Goal: Task Accomplishment & Management: Use online tool/utility

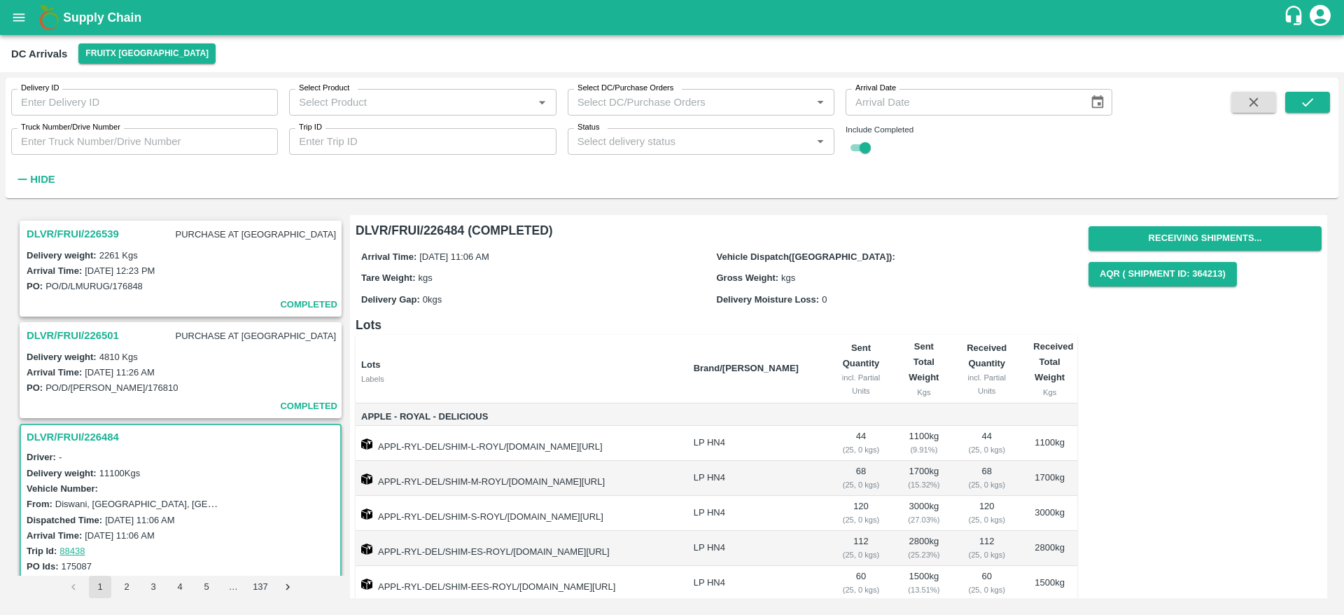
scroll to position [85, 0]
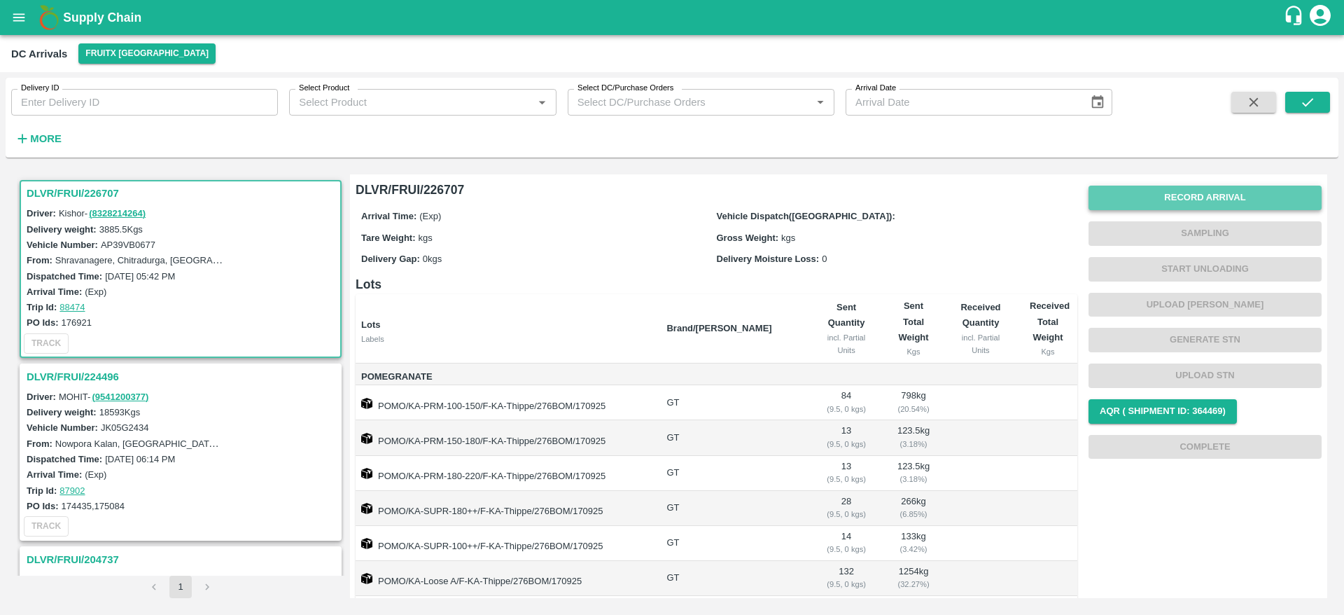
click at [1219, 193] on button "Record Arrival" at bounding box center [1205, 198] width 233 height 25
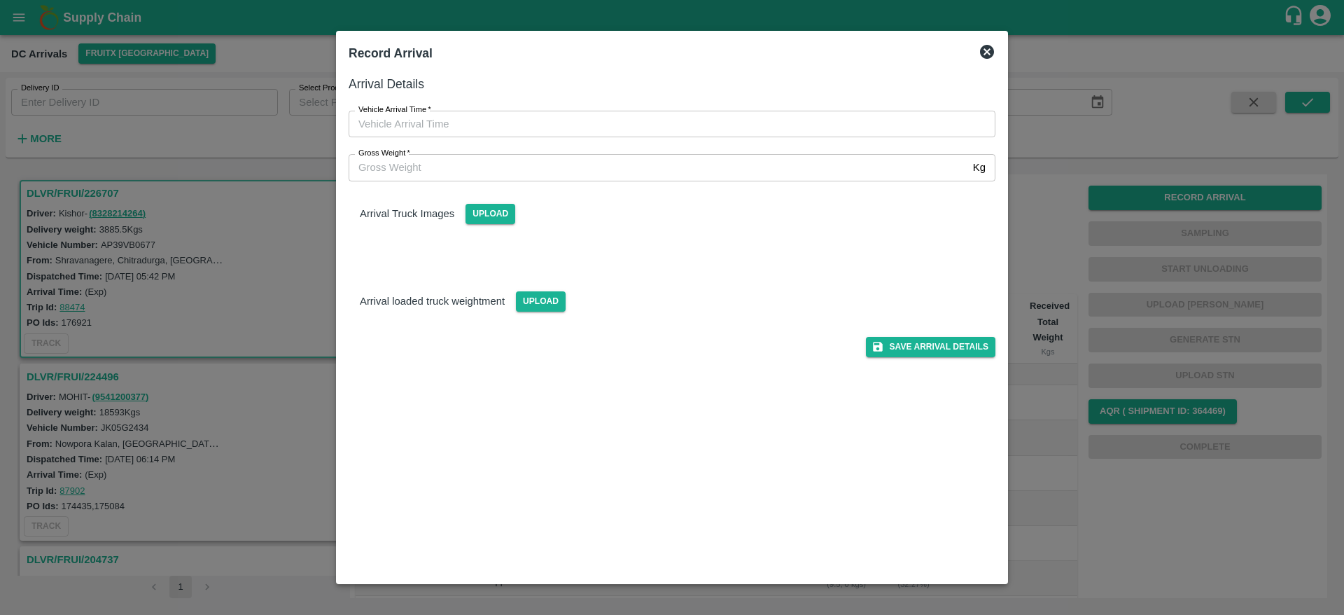
type input "DD/MM/YYYY hh:mm aa"
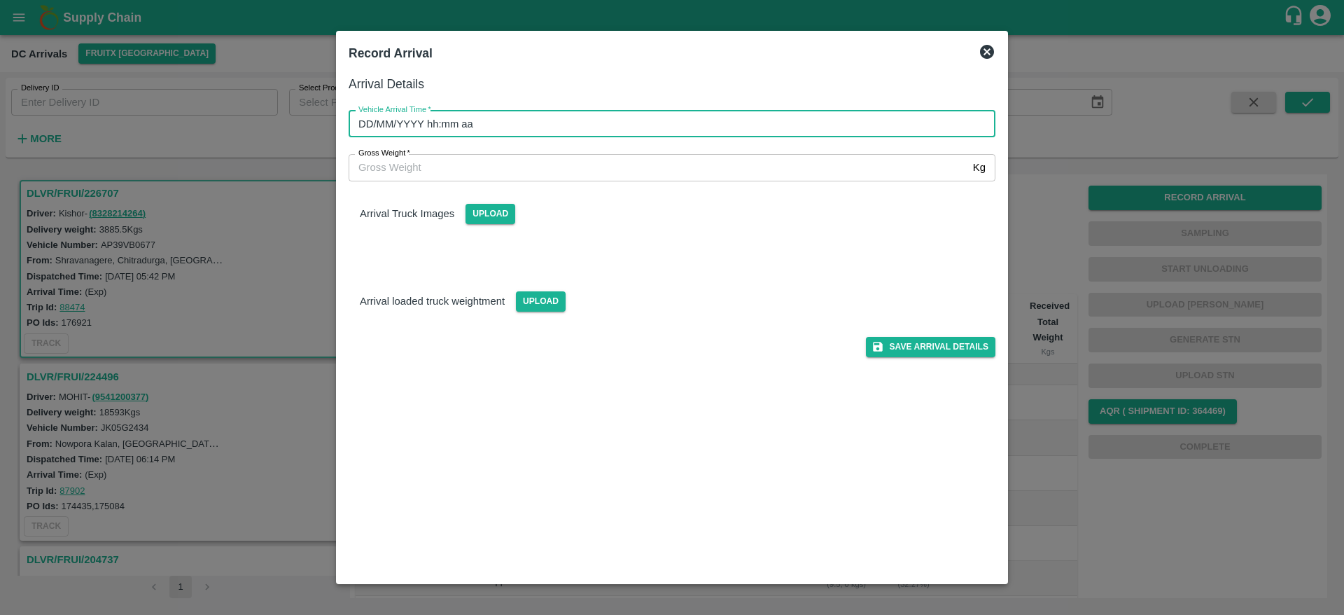
click at [664, 134] on input "DD/MM/YYYY hh:mm aa" at bounding box center [667, 124] width 637 height 27
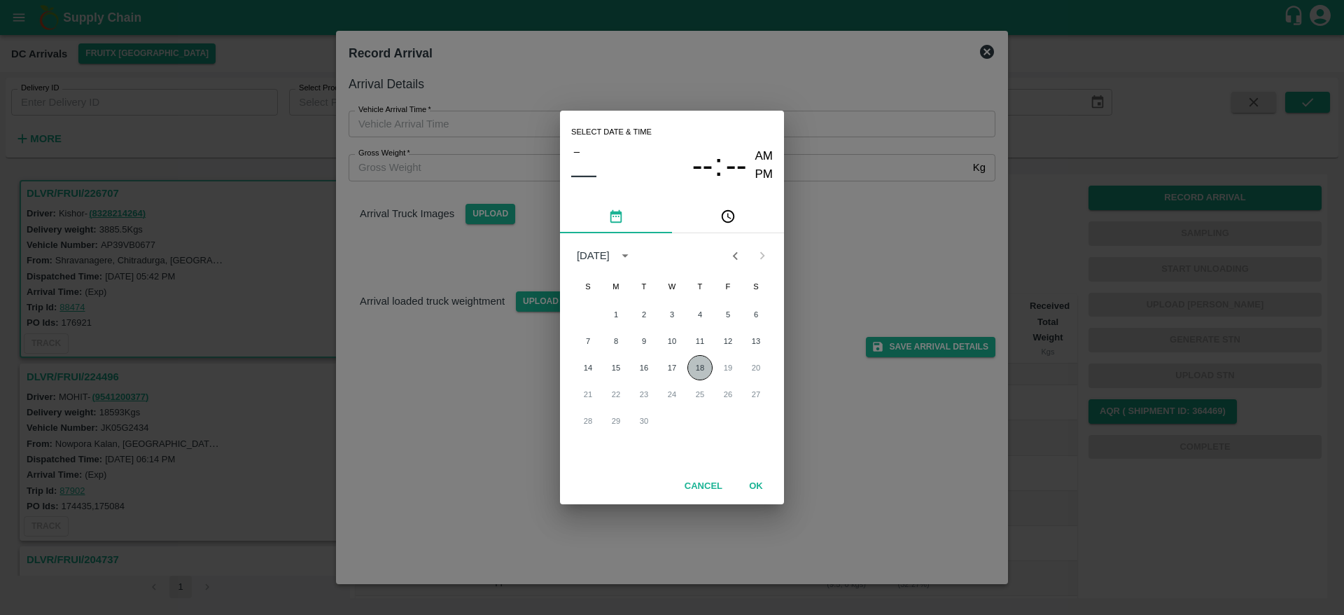
click at [699, 377] on button "18" at bounding box center [700, 367] width 25 height 25
type input "[DATE] 12:00 AM"
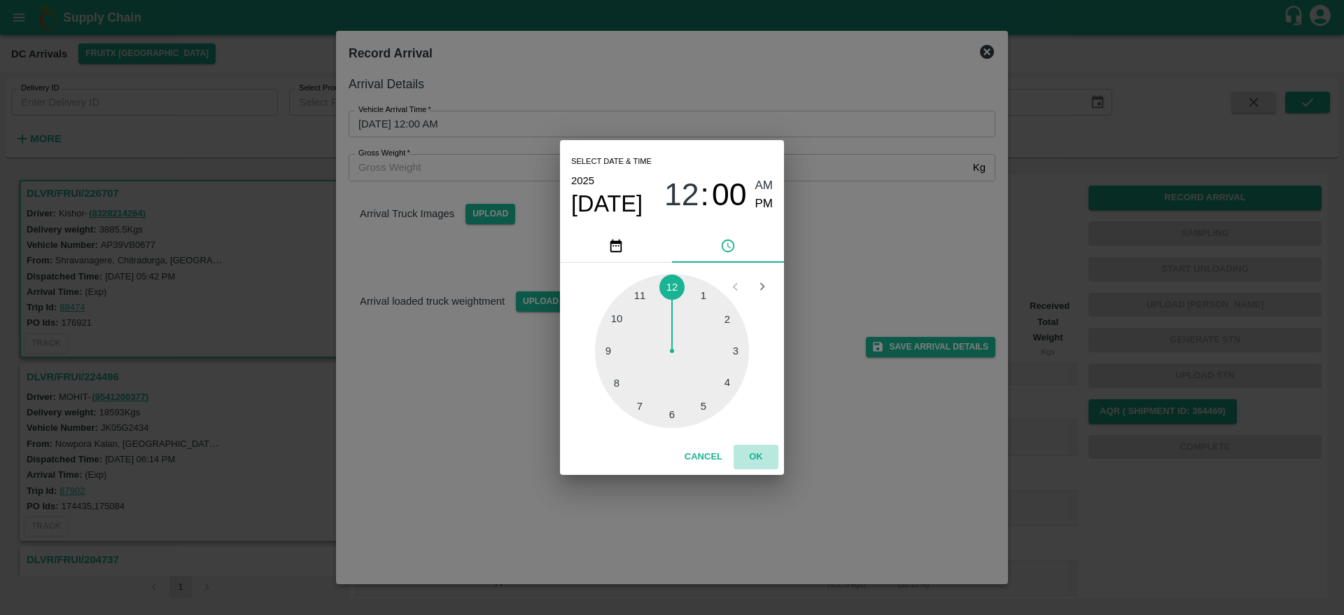
click at [762, 456] on button "OK" at bounding box center [756, 457] width 45 height 25
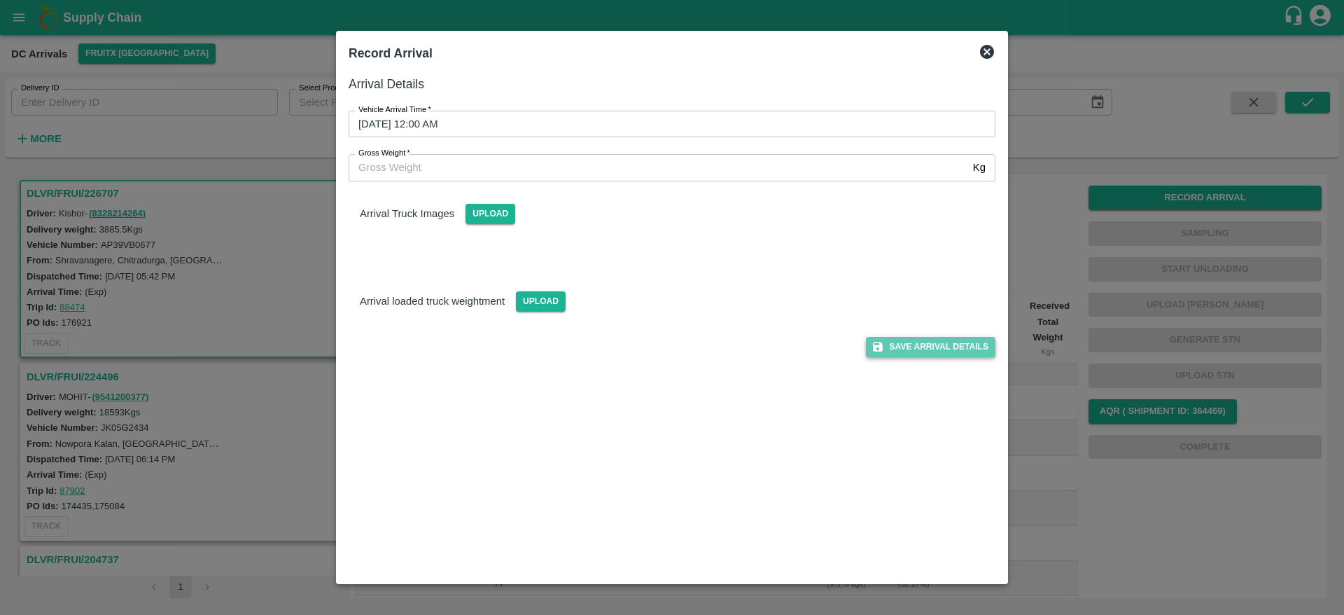
click at [928, 338] on button "Save Arrival Details" at bounding box center [931, 347] width 130 height 20
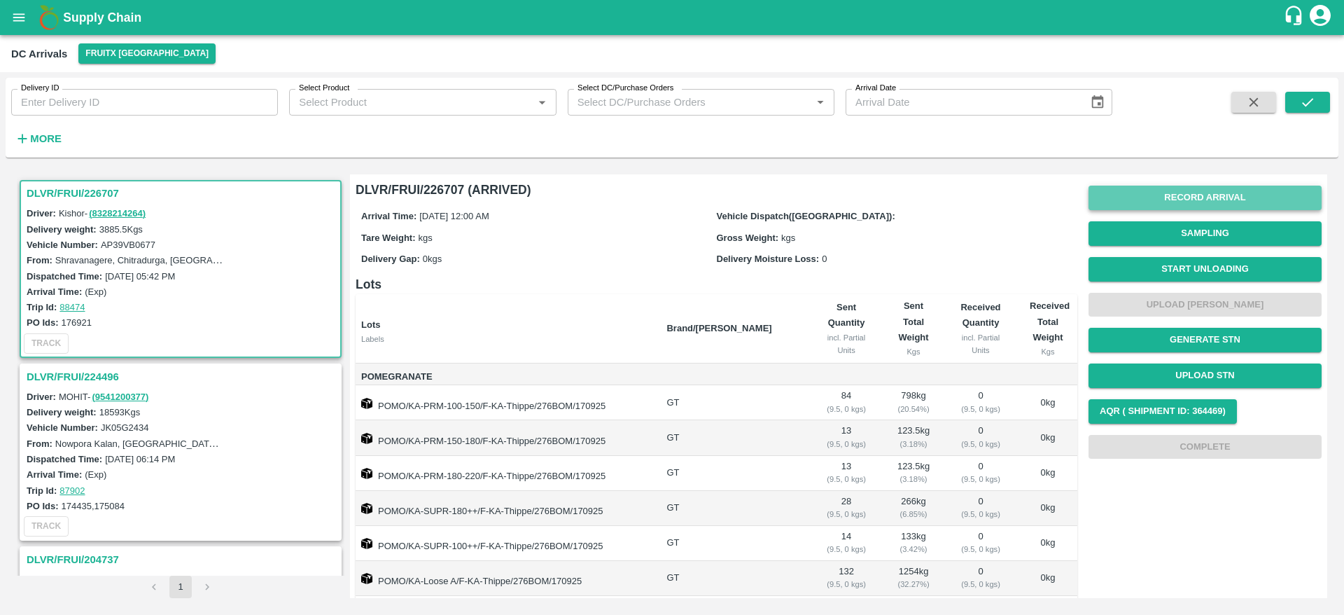
click at [1195, 191] on button "Record Arrival" at bounding box center [1205, 198] width 233 height 25
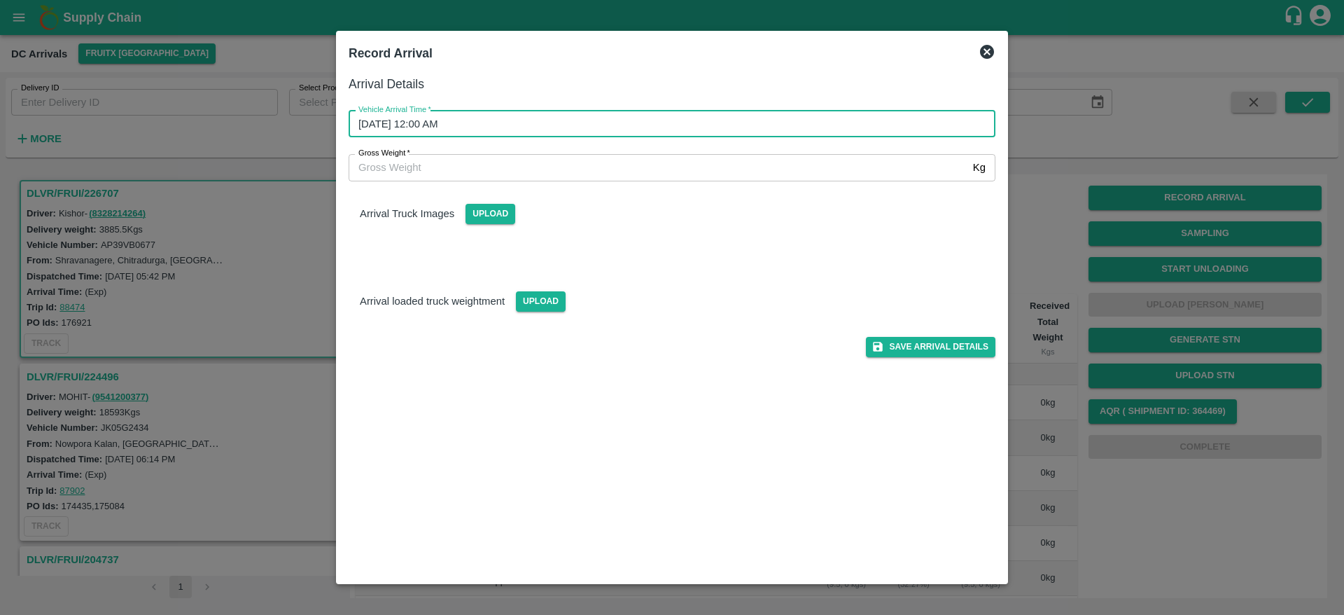
click at [741, 123] on input "[DATE] 12:00 AM" at bounding box center [667, 124] width 637 height 27
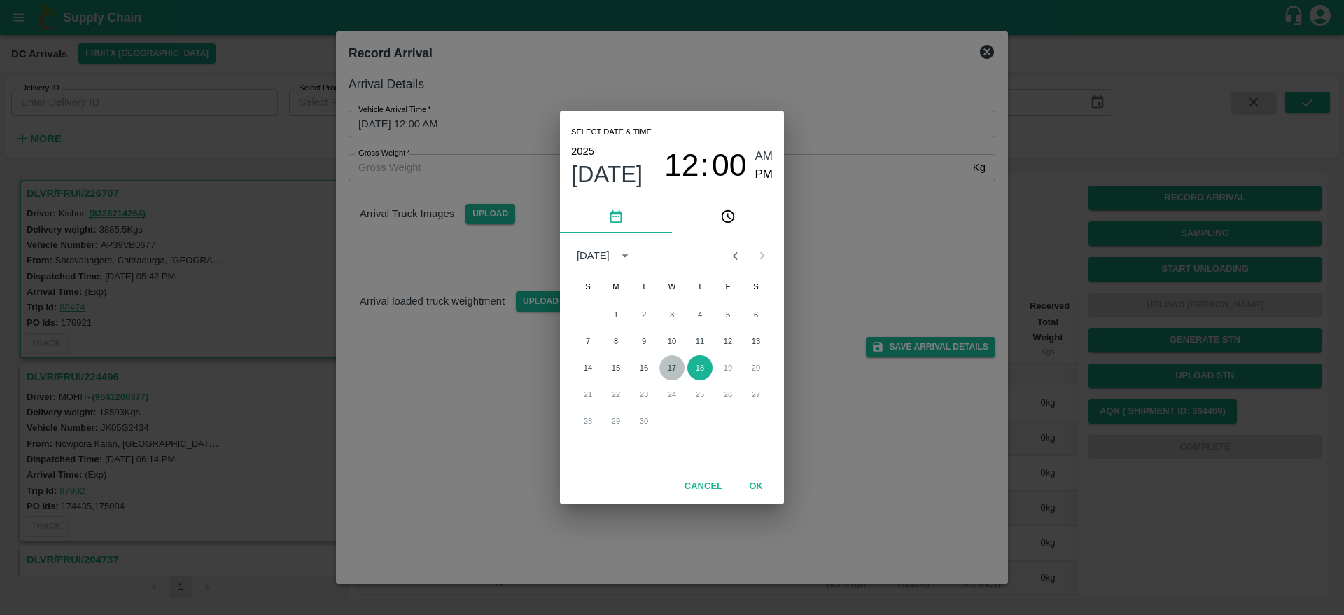
click at [675, 361] on button "17" at bounding box center [672, 367] width 25 height 25
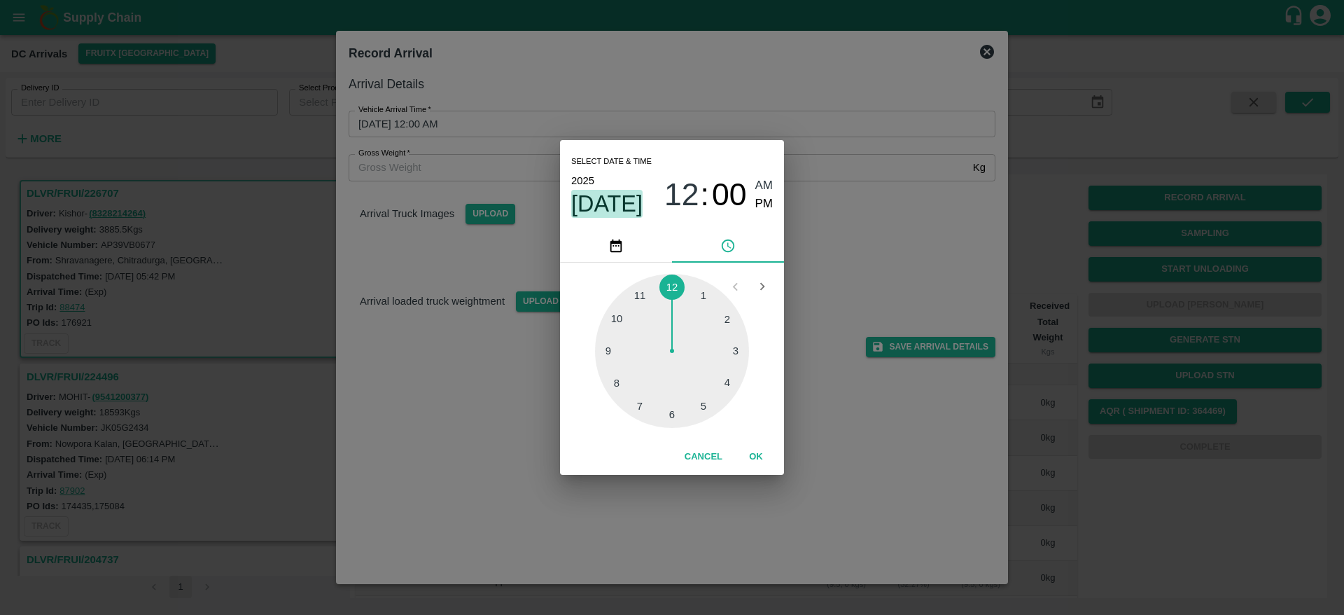
click at [619, 194] on span "[DATE]" at bounding box center [606, 204] width 71 height 28
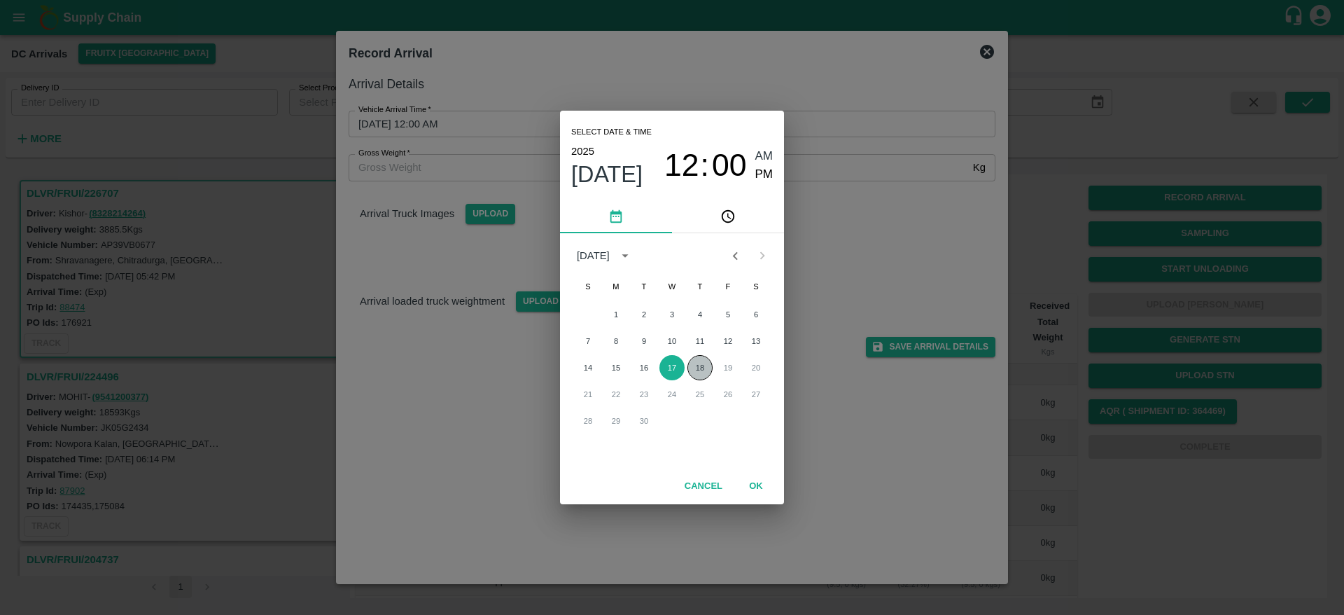
click at [702, 368] on button "18" at bounding box center [700, 367] width 25 height 25
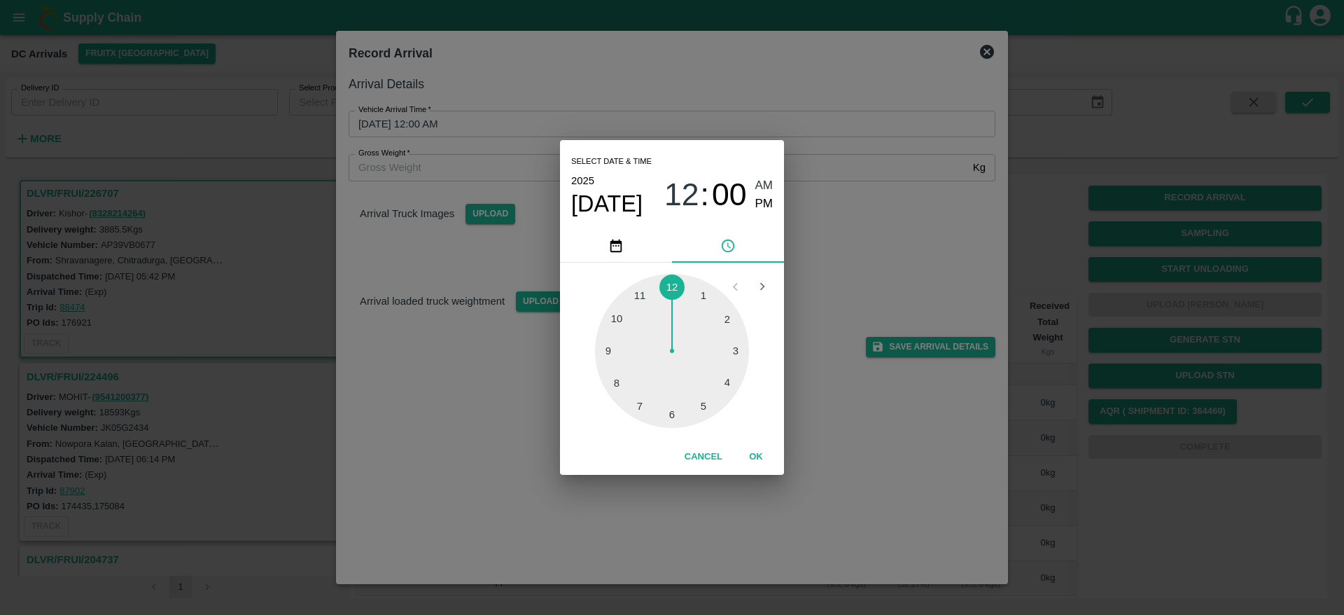
click at [704, 406] on div at bounding box center [672, 351] width 154 height 154
type input "[DATE] 05:00 AM"
click at [765, 457] on button "OK" at bounding box center [756, 457] width 45 height 25
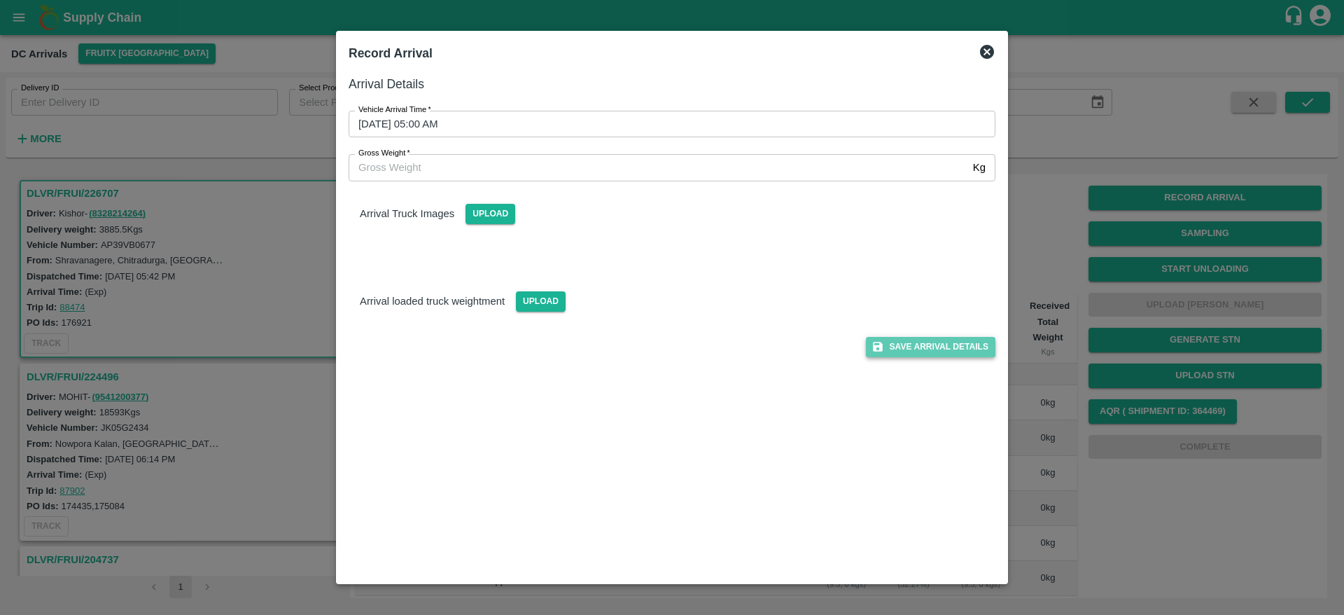
click at [917, 355] on button "Save Arrival Details" at bounding box center [931, 347] width 130 height 20
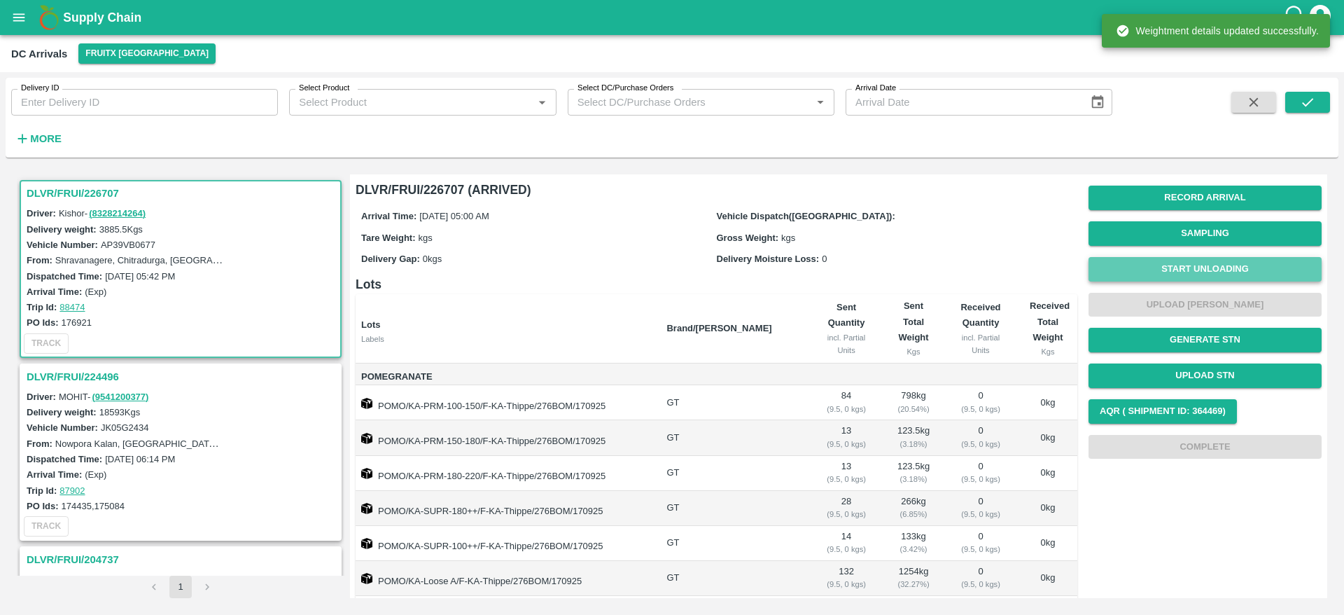
click at [1215, 271] on button "Start Unloading" at bounding box center [1205, 269] width 233 height 25
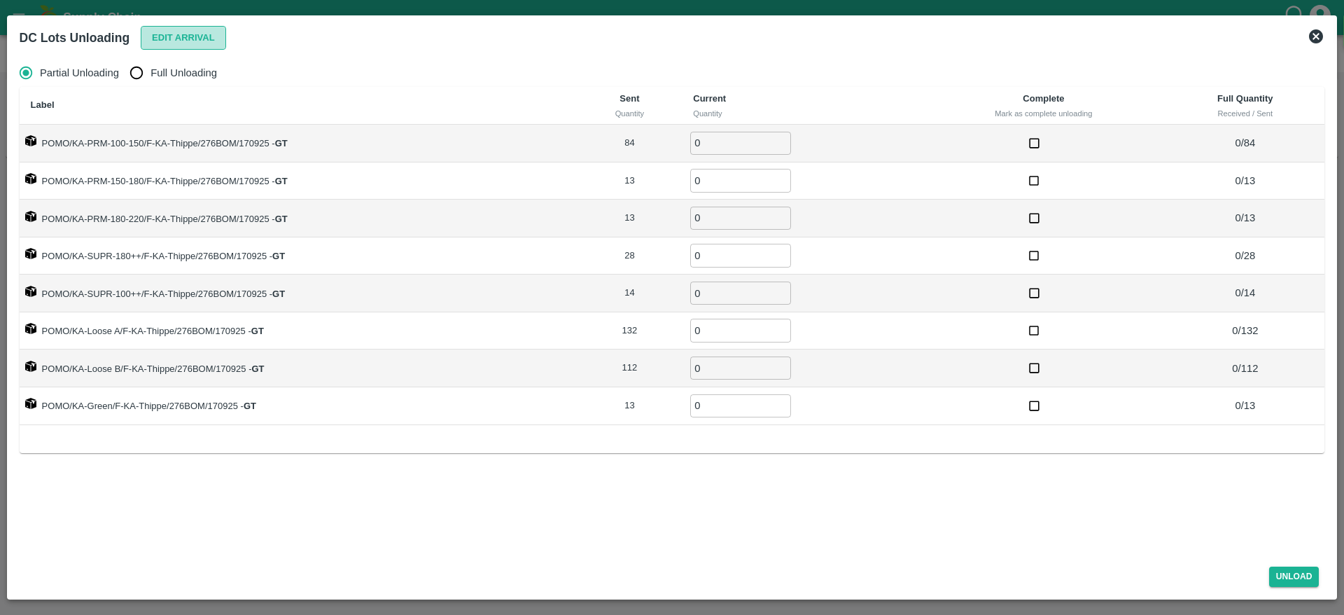
click at [180, 36] on button "Edit Arrival" at bounding box center [183, 38] width 85 height 25
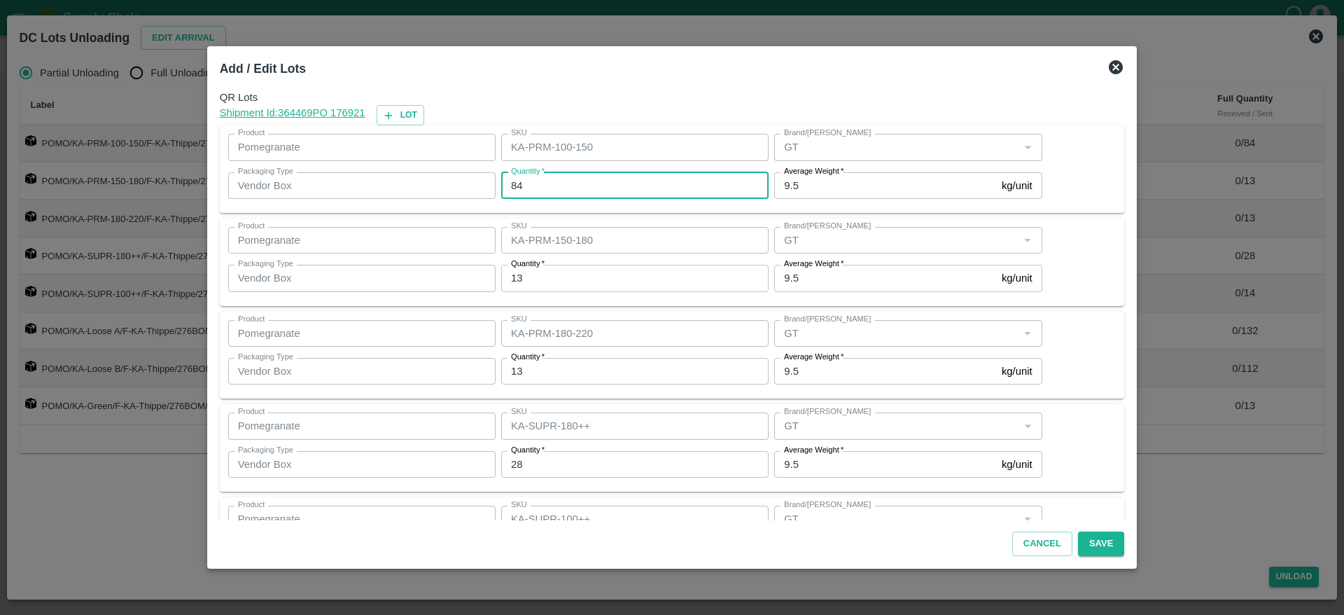
click at [569, 181] on input "84" at bounding box center [634, 185] width 267 height 27
type input "8"
type input "73"
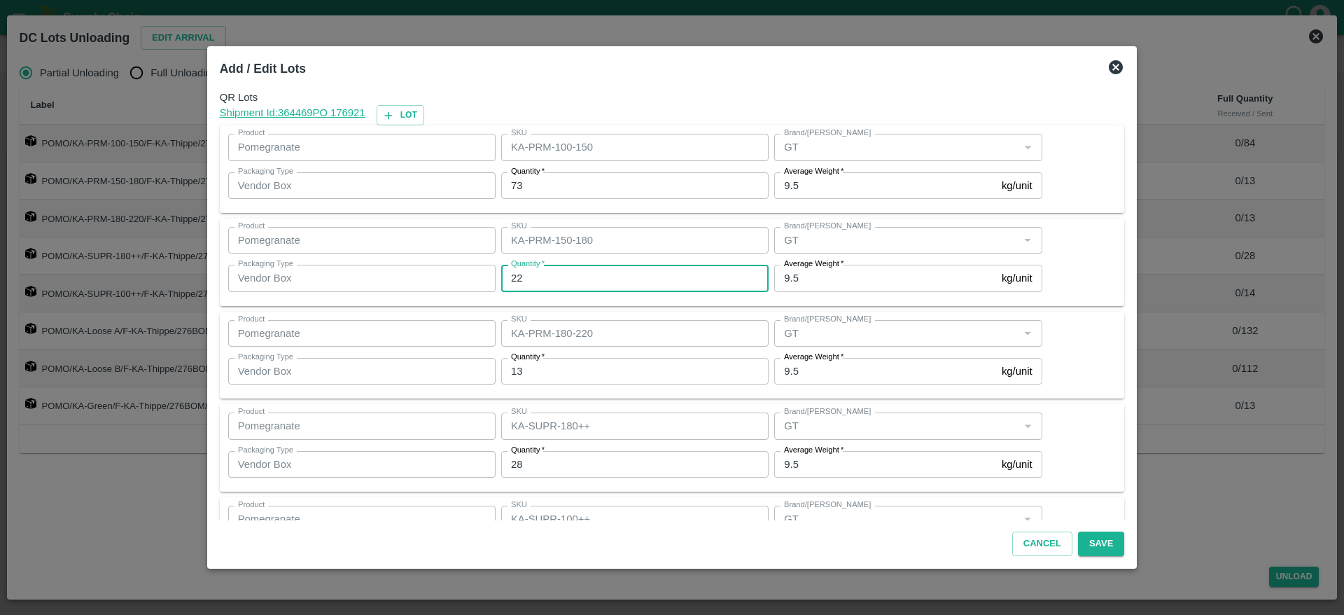
type input "22"
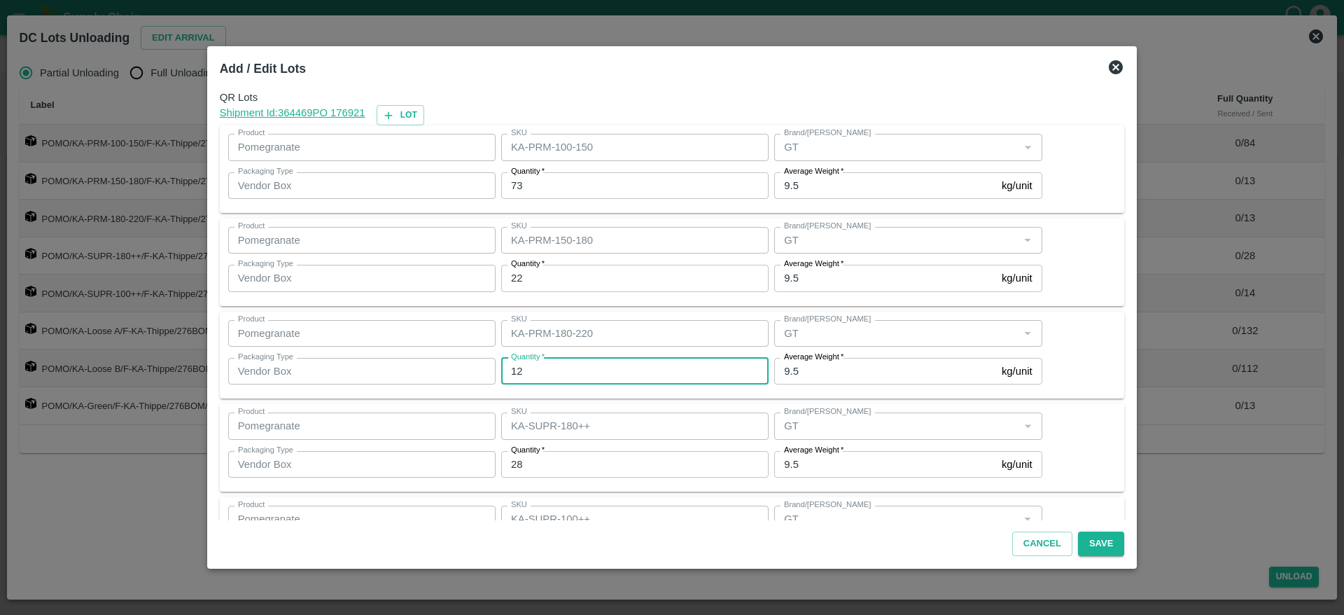
type input "12"
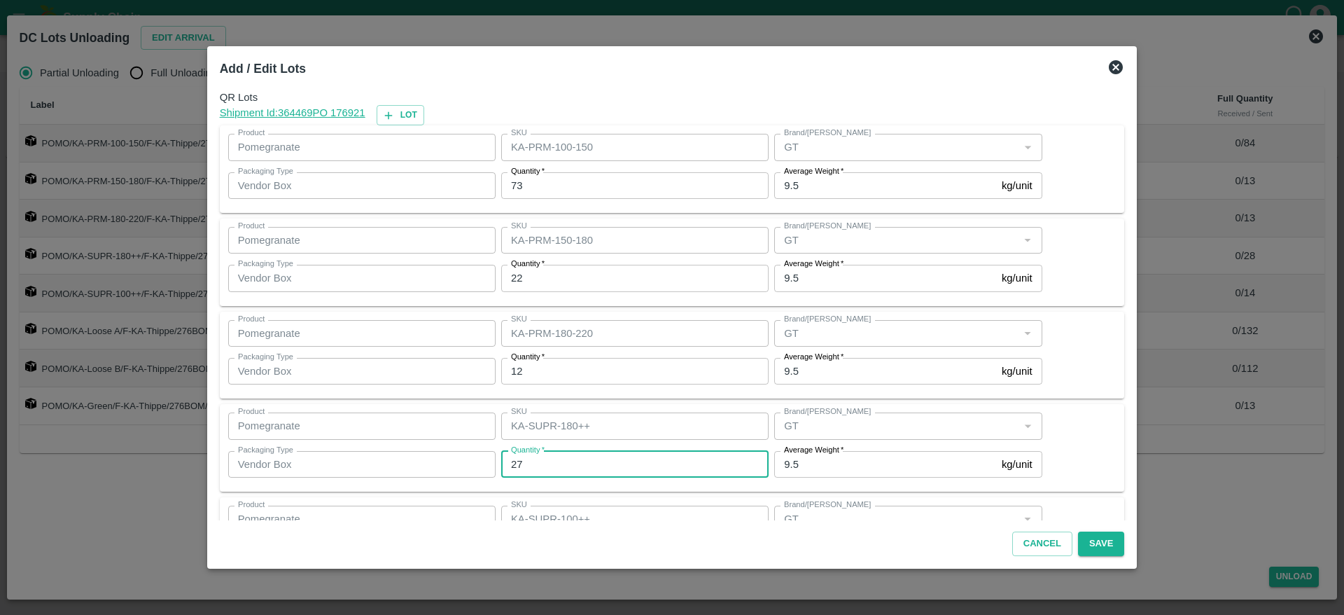
type input "27"
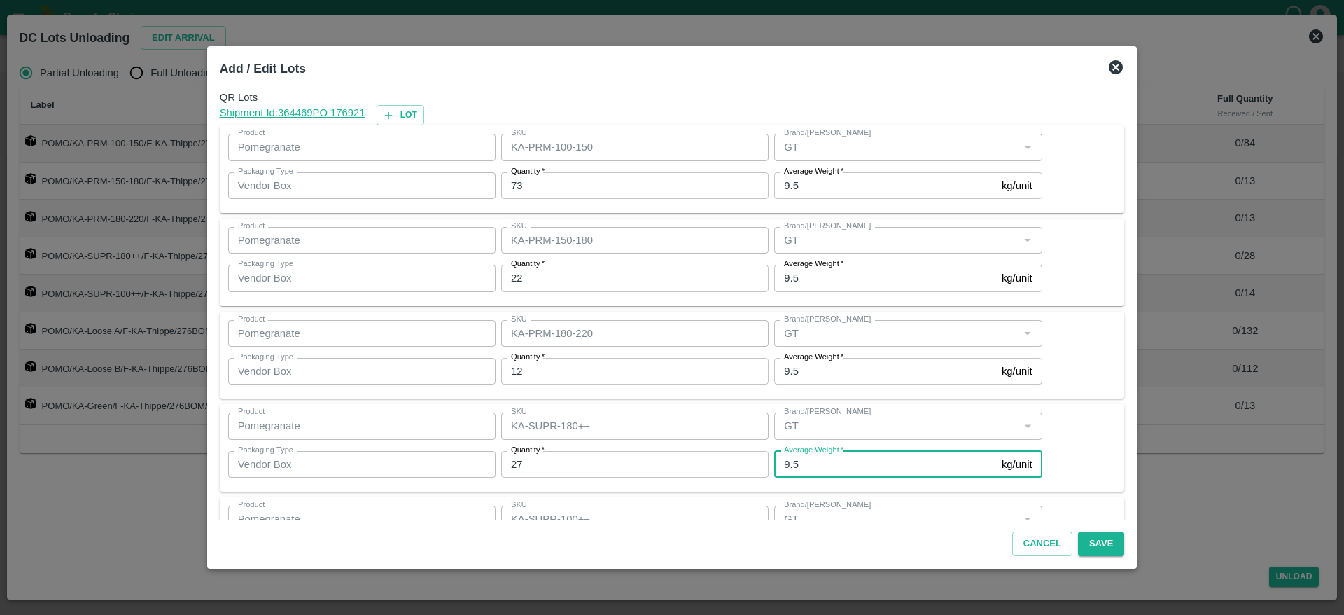
scroll to position [255, 0]
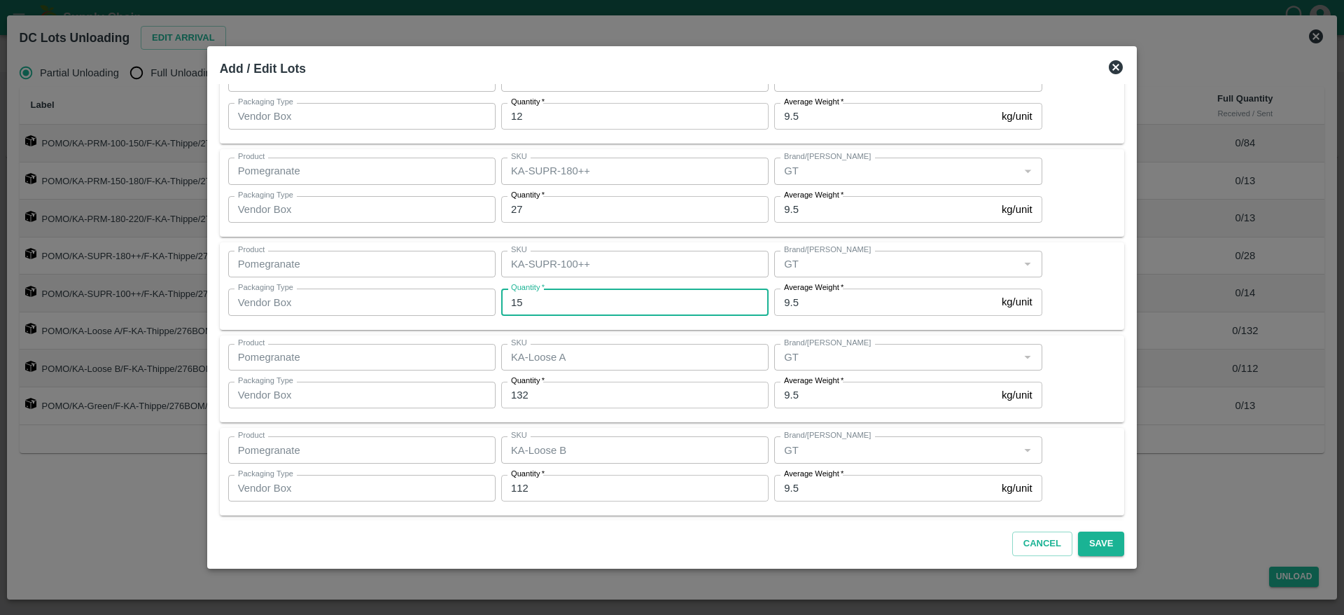
type input "15"
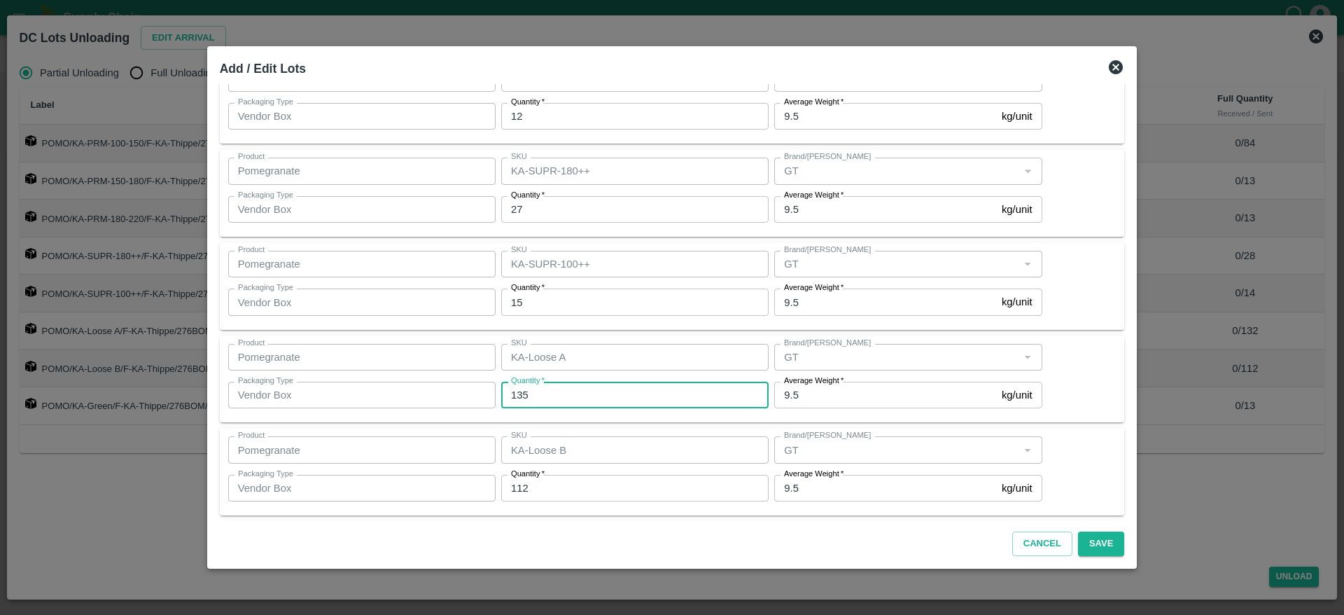
type input "135"
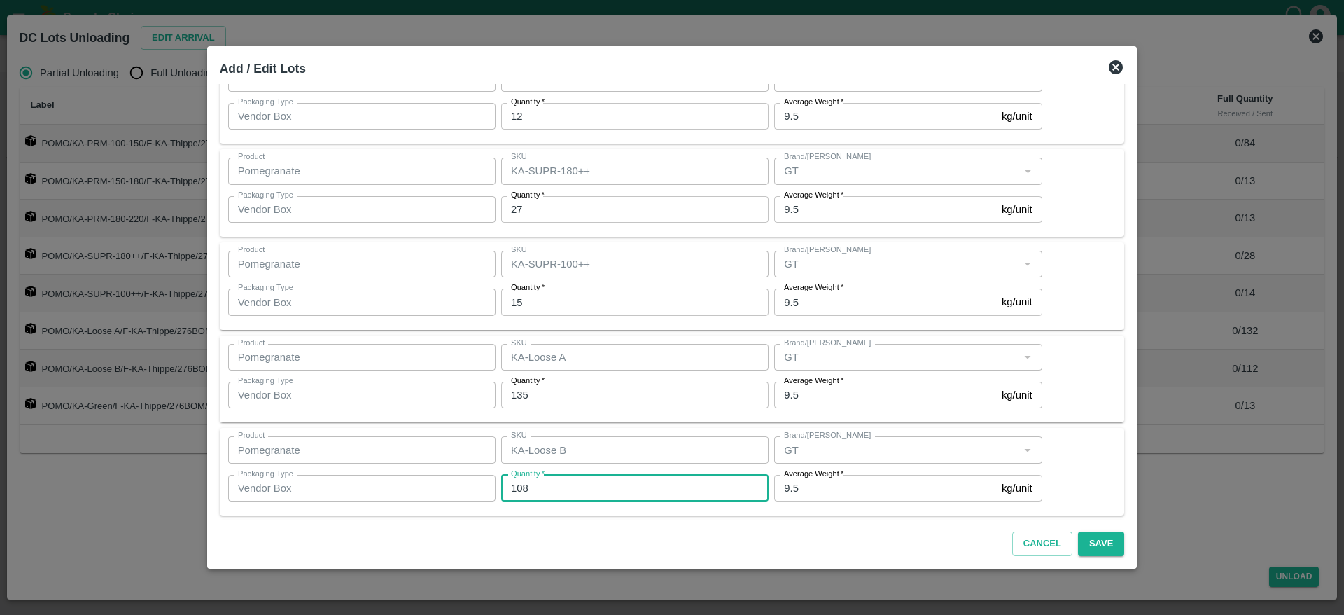
type input "108"
type input "14"
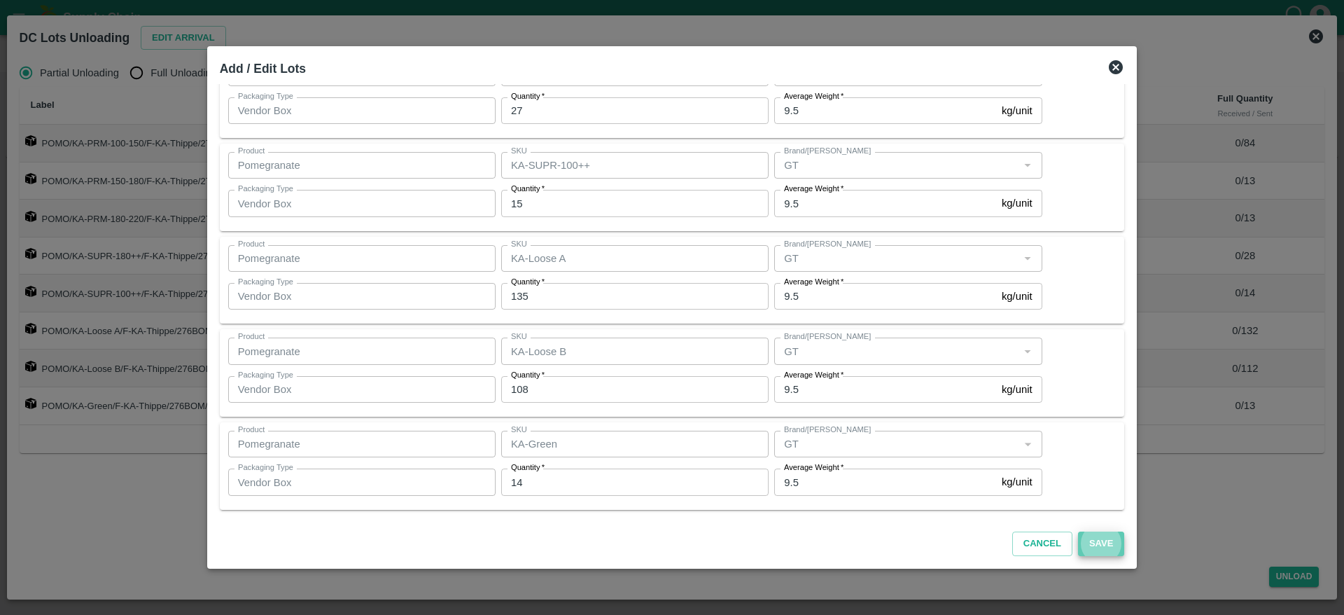
click at [1086, 537] on button "Save" at bounding box center [1101, 543] width 46 height 25
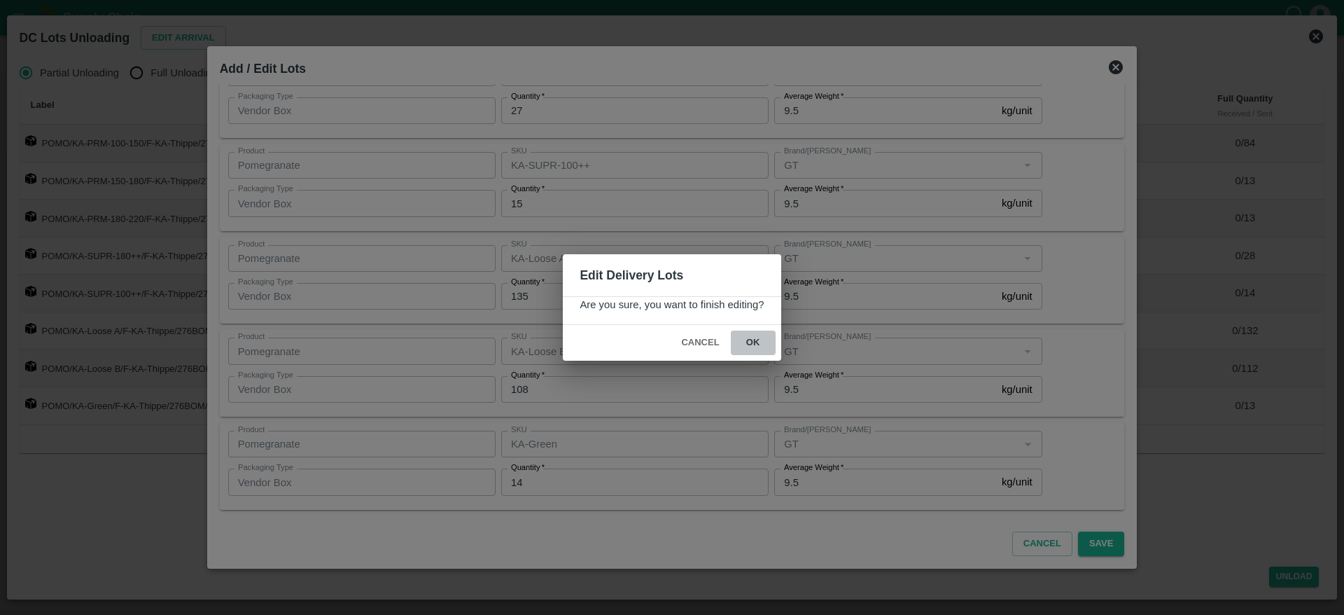
click at [757, 351] on button "ok" at bounding box center [753, 342] width 45 height 25
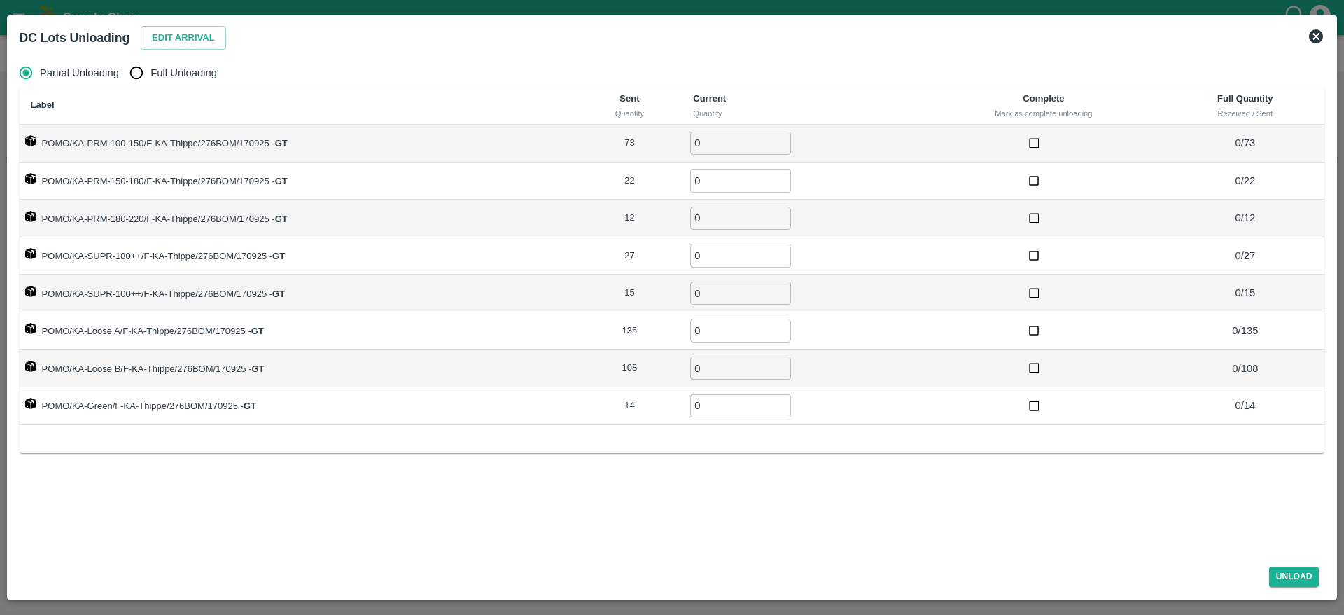
click at [188, 69] on span "Full Unloading" at bounding box center [184, 72] width 67 height 15
click at [151, 69] on input "Full Unloading" at bounding box center [137, 73] width 28 height 28
radio input "true"
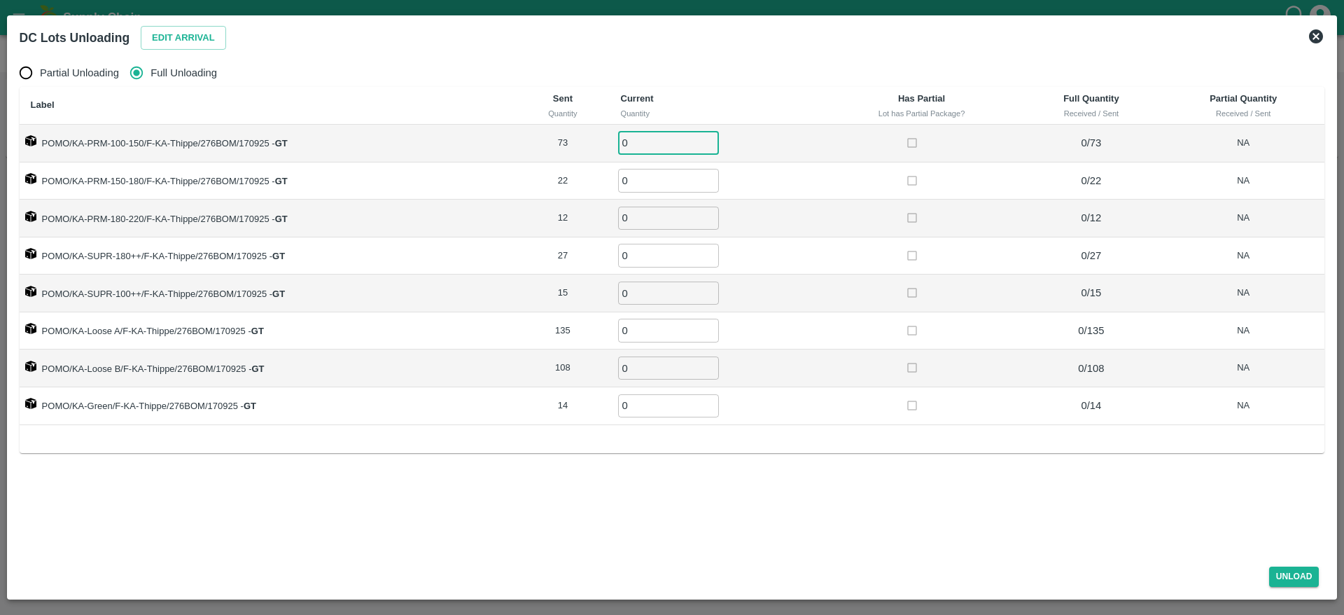
click at [647, 137] on input "0" at bounding box center [668, 143] width 101 height 23
type input "73"
type input "22"
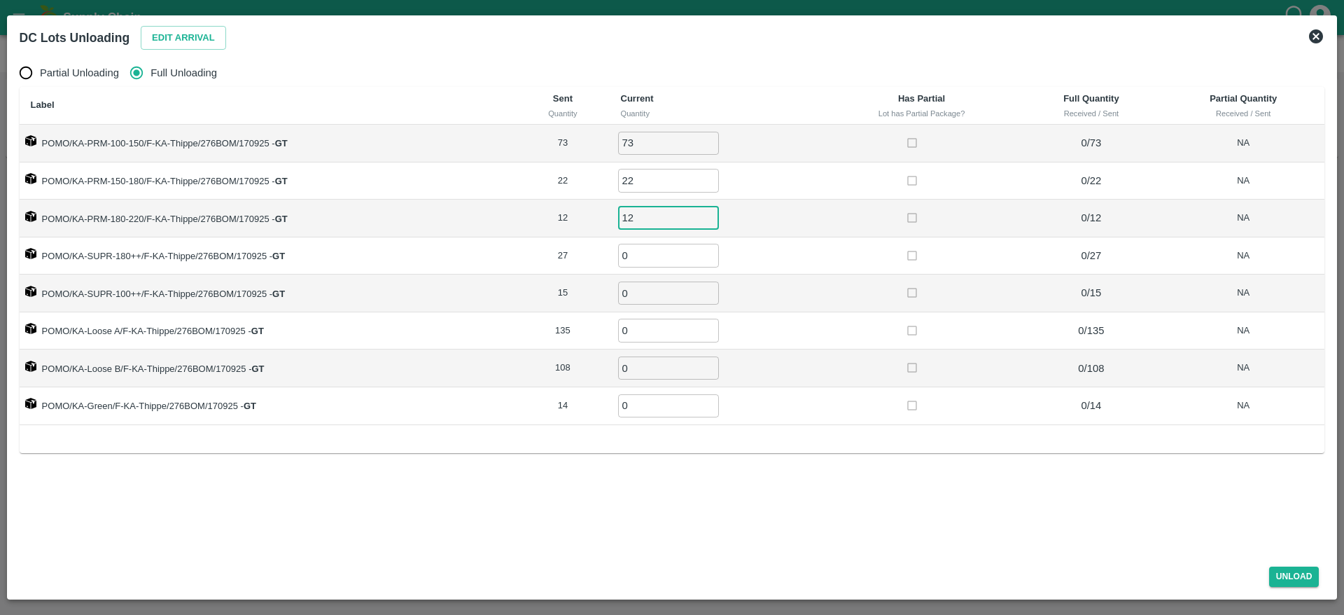
type input "12"
type input "27"
type input "15"
type input "135"
type input "108"
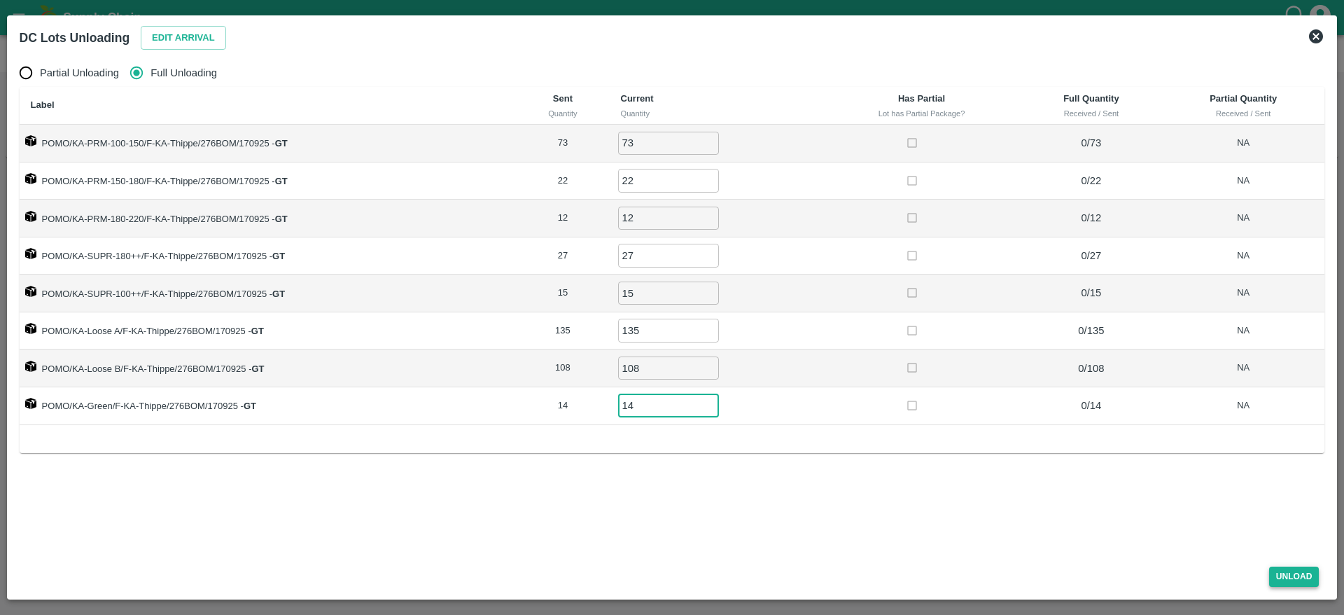
type input "14"
click at [1276, 574] on button "Unload" at bounding box center [1294, 576] width 50 height 20
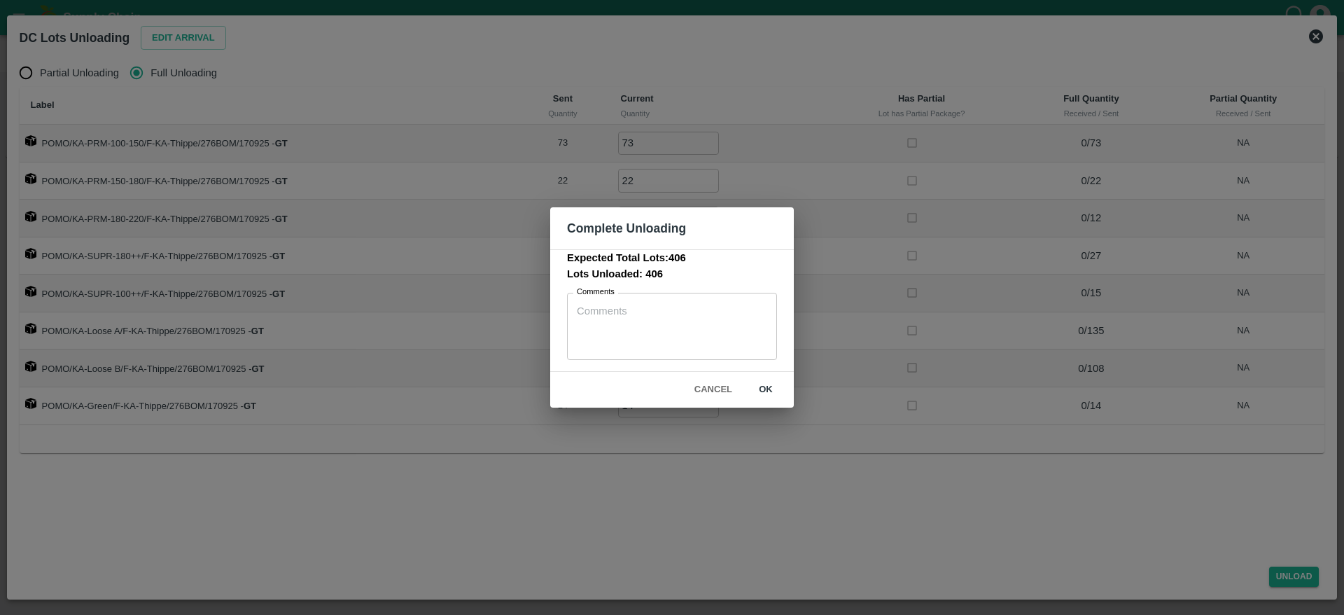
click at [780, 391] on button "ok" at bounding box center [766, 389] width 45 height 25
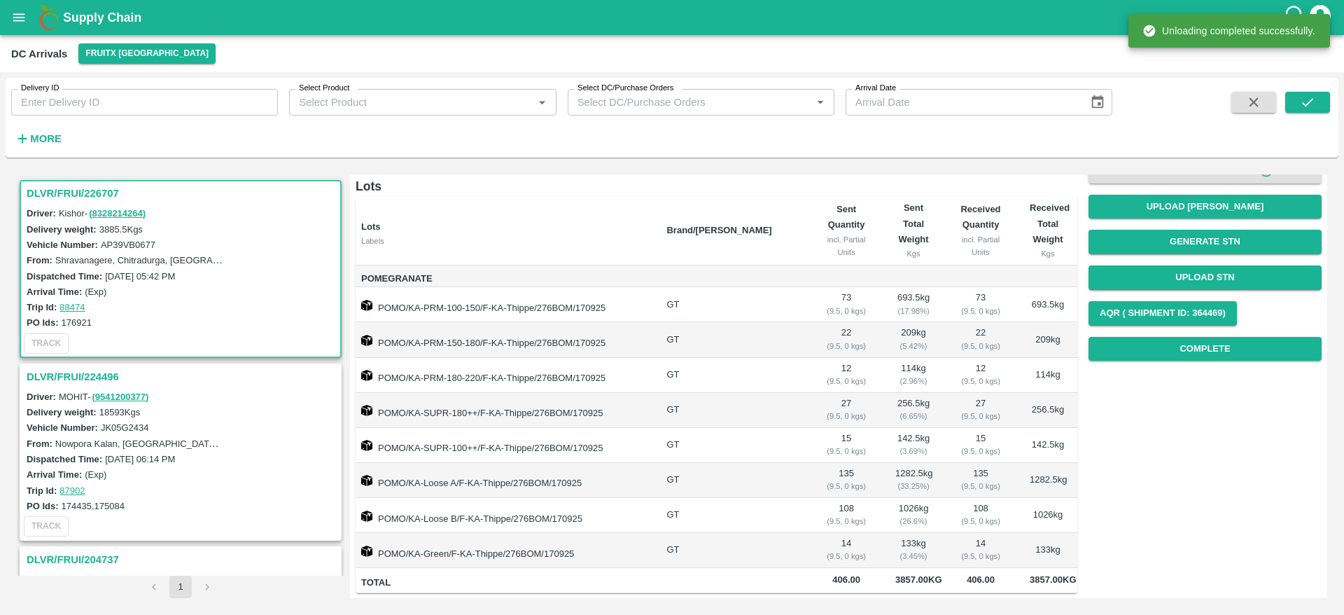
scroll to position [0, 0]
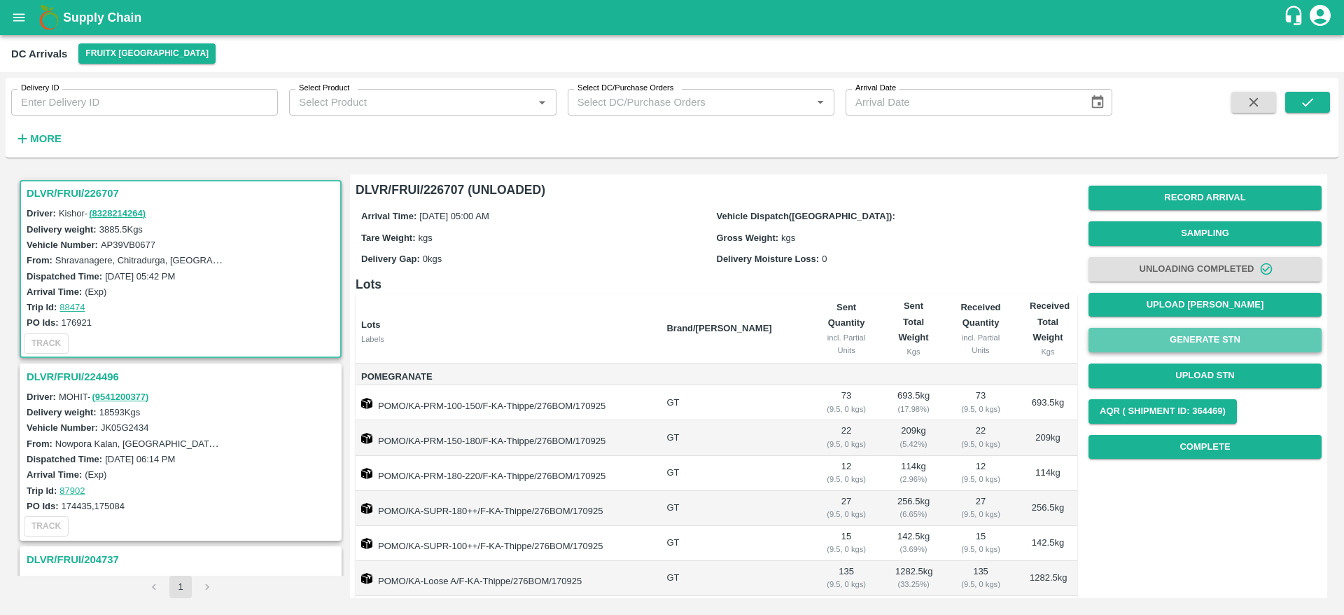
click at [1213, 344] on button "Generate STN" at bounding box center [1205, 340] width 233 height 25
